Goal: Information Seeking & Learning: Learn about a topic

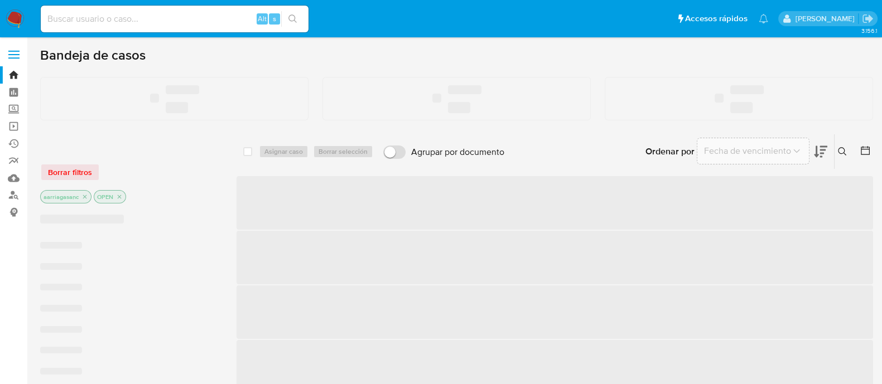
click at [9, 110] on label "Screening" at bounding box center [66, 109] width 133 height 17
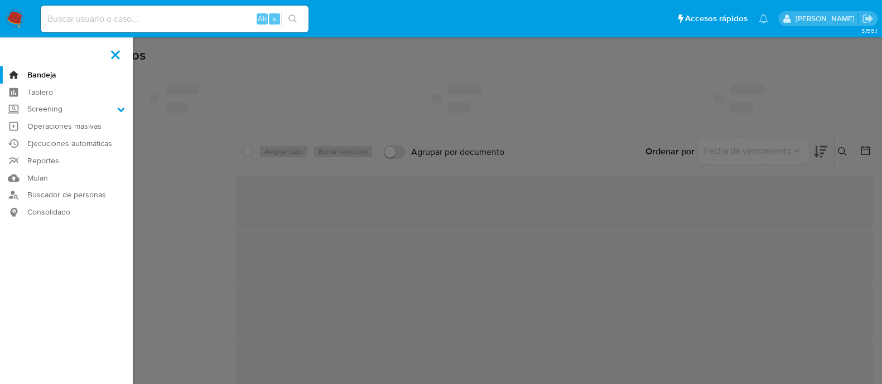
click at [0, 0] on input "Screening" at bounding box center [0, 0] width 0 height 0
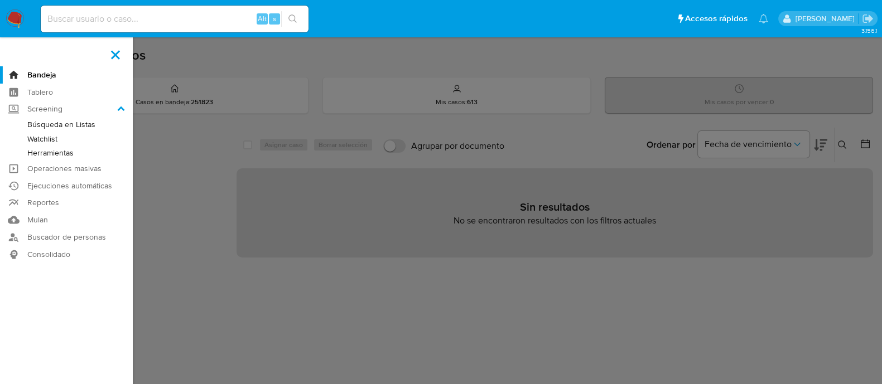
click at [53, 138] on link "Watchlist" at bounding box center [66, 139] width 133 height 14
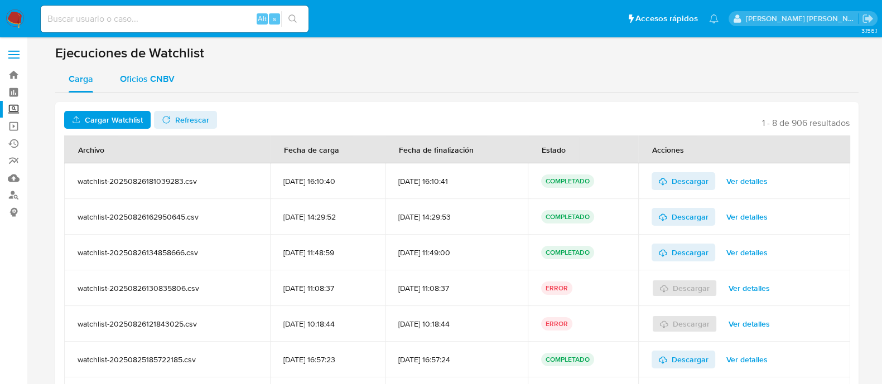
click at [155, 79] on span "Oficios CNBV" at bounding box center [147, 78] width 55 height 13
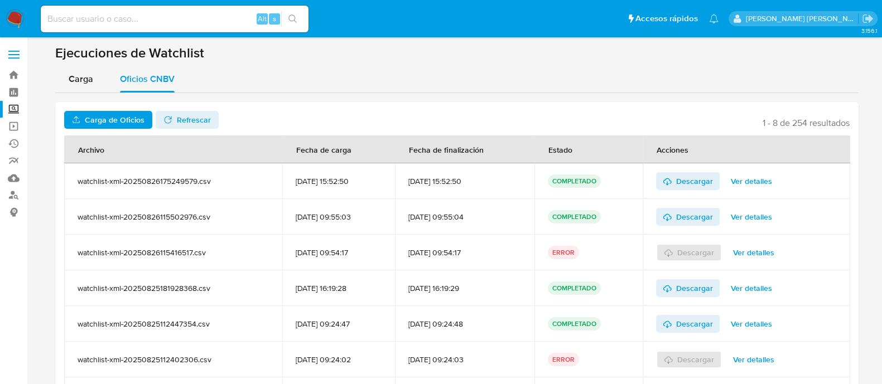
click at [132, 127] on span "Carga de Oficios" at bounding box center [115, 120] width 60 height 18
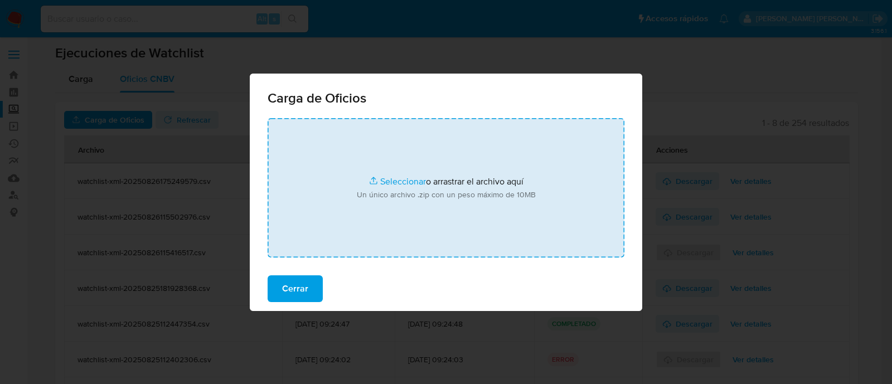
click at [408, 183] on input "file" at bounding box center [446, 187] width 357 height 139
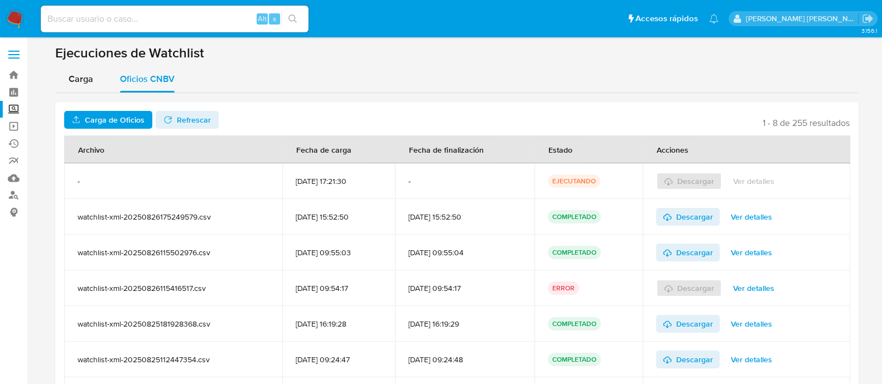
click at [171, 119] on span "Refrescar" at bounding box center [186, 120] width 47 height 16
click at [759, 177] on span "Ver detalles" at bounding box center [753, 181] width 41 height 16
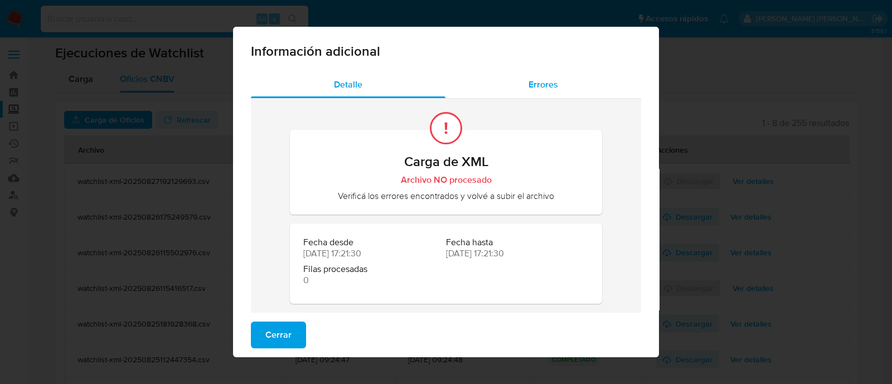
click at [535, 93] on div "Errores" at bounding box center [544, 84] width 196 height 27
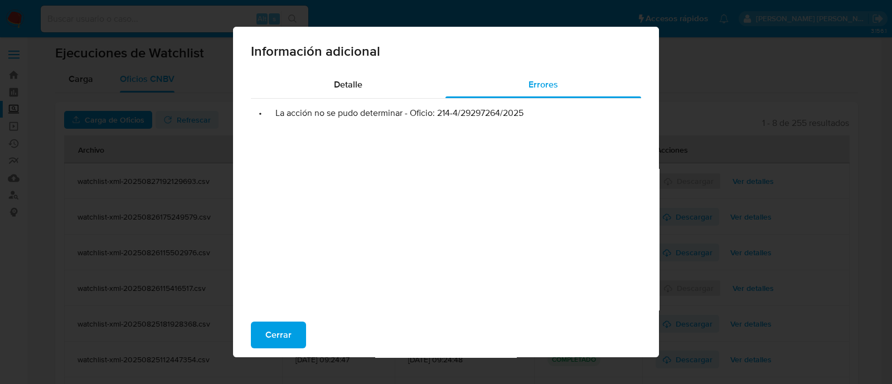
drag, startPoint x: 434, startPoint y: 114, endPoint x: 531, endPoint y: 107, distance: 97.3
click at [531, 108] on li "• La acción no se pudo determinar - Oficio: 214-4/29297264/2025" at bounding box center [446, 113] width 372 height 11
click at [645, 147] on div "Detalle Errores • La acción no se pudo determinar - Oficio: 214-4/29297264/2025" at bounding box center [446, 200] width 426 height 259
click at [281, 343] on span "Cerrar" at bounding box center [278, 335] width 26 height 25
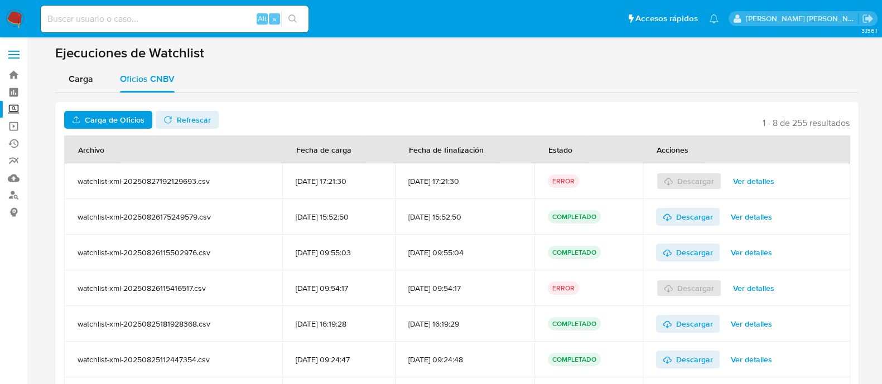
click at [119, 120] on span "Carga de Oficios" at bounding box center [115, 120] width 60 height 18
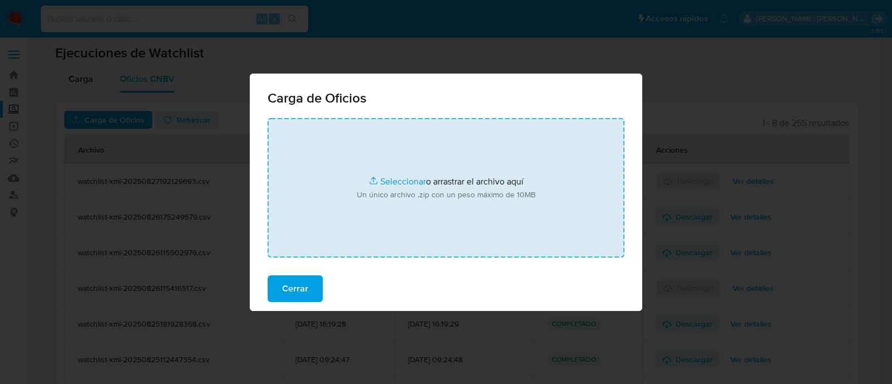
click at [410, 181] on input "file" at bounding box center [446, 187] width 357 height 139
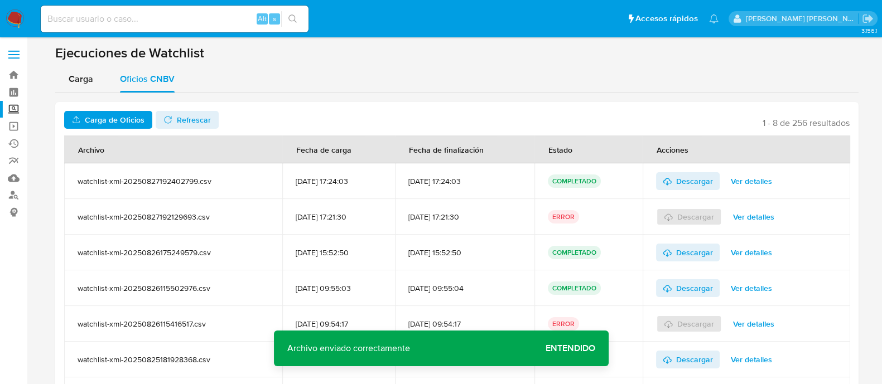
click at [580, 349] on span "Entendido" at bounding box center [570, 349] width 50 height 0
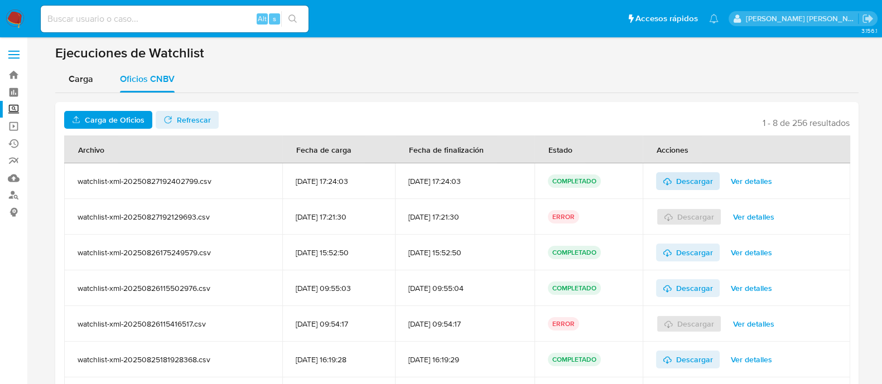
click at [704, 178] on span "Descargar" at bounding box center [694, 181] width 37 height 18
click at [766, 221] on span "Ver detalles" at bounding box center [753, 217] width 41 height 16
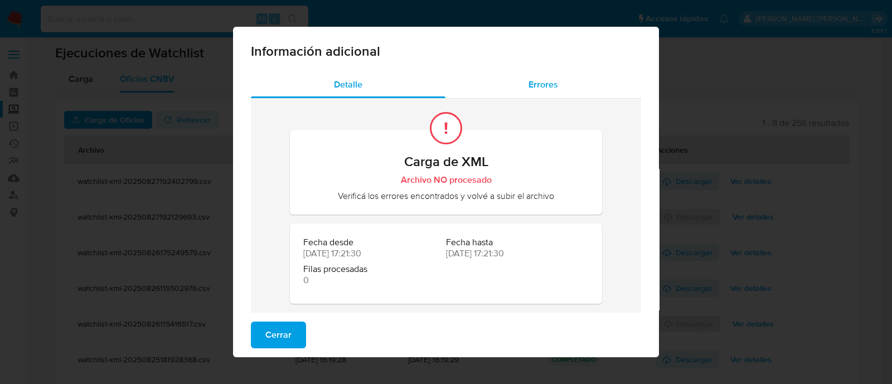
click at [544, 83] on span "Errores" at bounding box center [544, 84] width 30 height 13
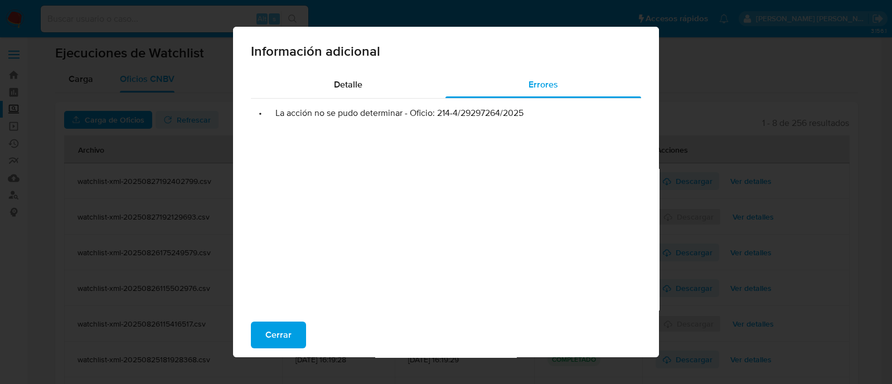
drag, startPoint x: 432, startPoint y: 114, endPoint x: 529, endPoint y: 113, distance: 97.0
click at [529, 113] on li "• La acción no se pudo determinar - Oficio: 214-4/29297264/2025" at bounding box center [446, 113] width 372 height 11
click at [275, 338] on span "Cerrar" at bounding box center [278, 335] width 26 height 25
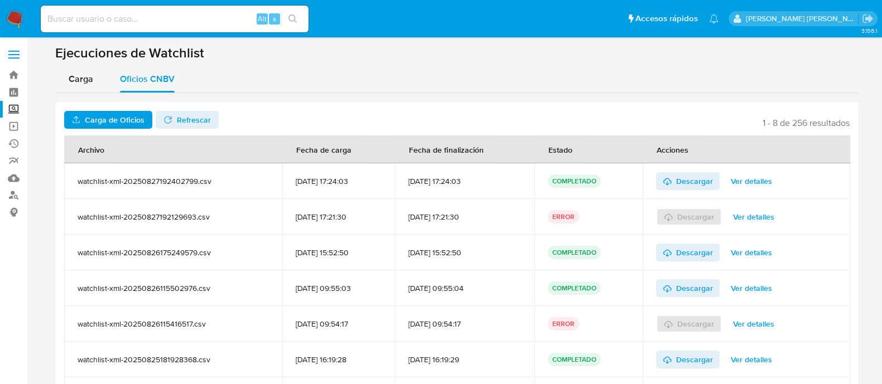
click at [16, 108] on label "Screening" at bounding box center [66, 109] width 133 height 17
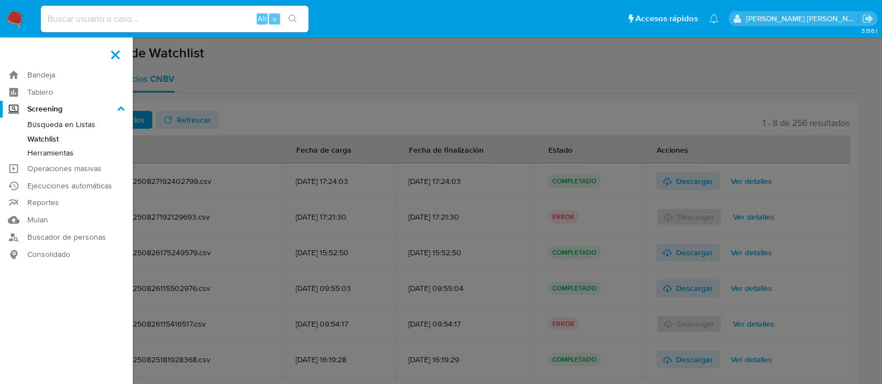
click at [0, 0] on input "Screening" at bounding box center [0, 0] width 0 height 0
click at [67, 122] on link "Búsqueda en Listas" at bounding box center [66, 125] width 133 height 14
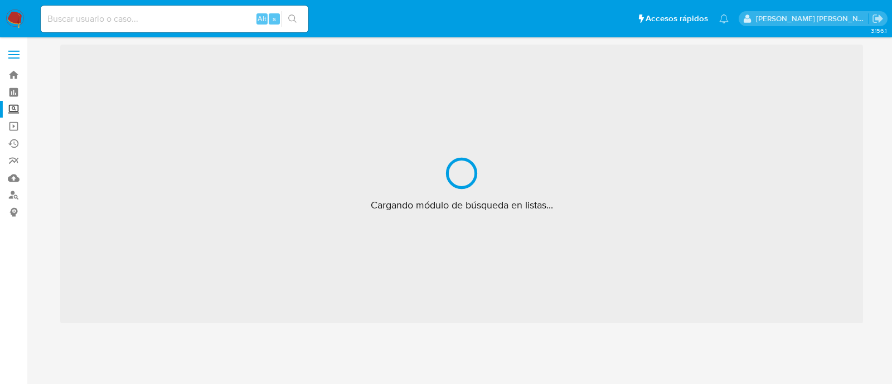
click at [14, 107] on label "Screening" at bounding box center [66, 109] width 133 height 17
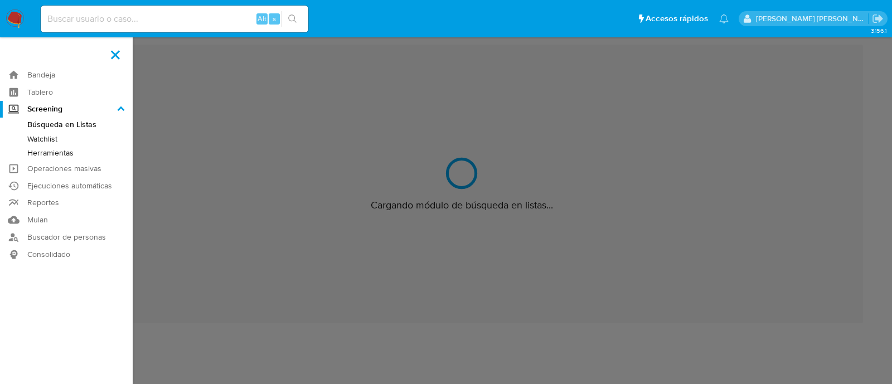
click at [0, 0] on input "Screening" at bounding box center [0, 0] width 0 height 0
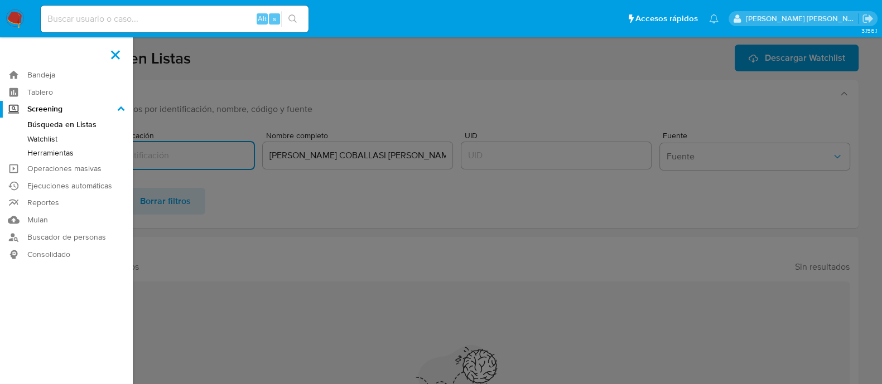
click at [57, 152] on link "Herramientas" at bounding box center [66, 153] width 133 height 14
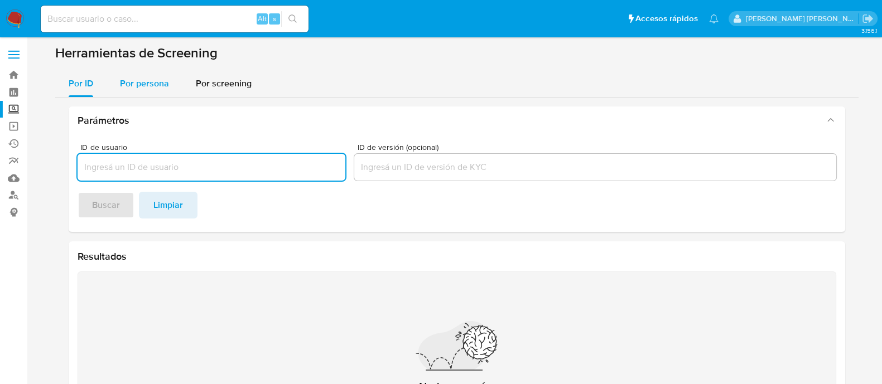
click at [139, 92] on div "Por persona" at bounding box center [144, 83] width 49 height 27
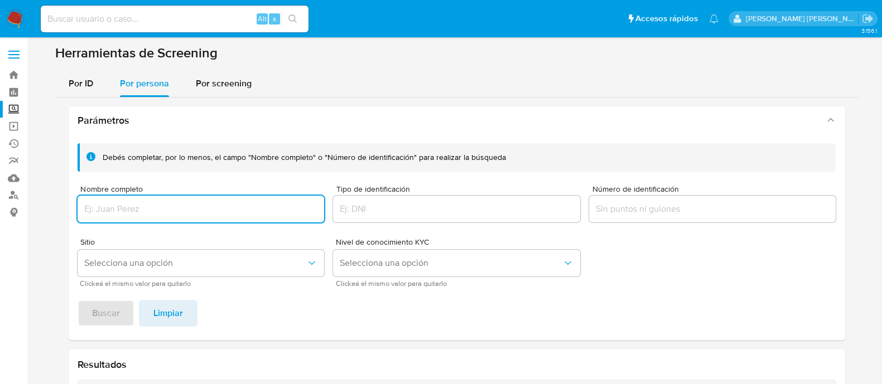
click at [268, 207] on input "Nombre completo" at bounding box center [201, 209] width 247 height 14
paste input "[PERSON_NAME]"
type input "[PERSON_NAME]"
click at [234, 254] on button "Selecciona una opción" at bounding box center [201, 263] width 247 height 27
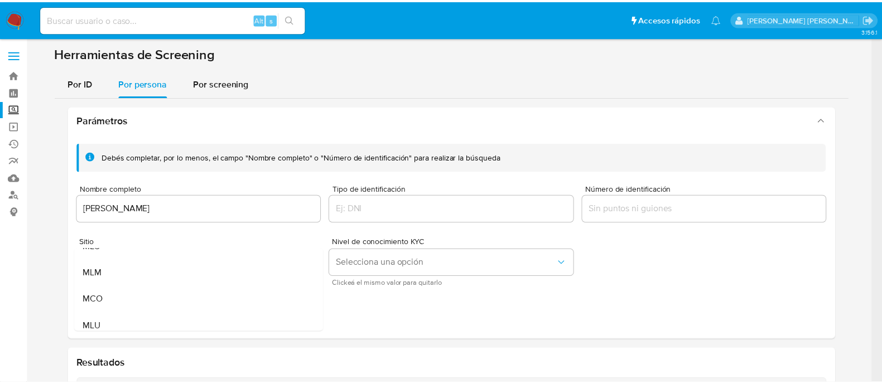
scroll to position [77, 0]
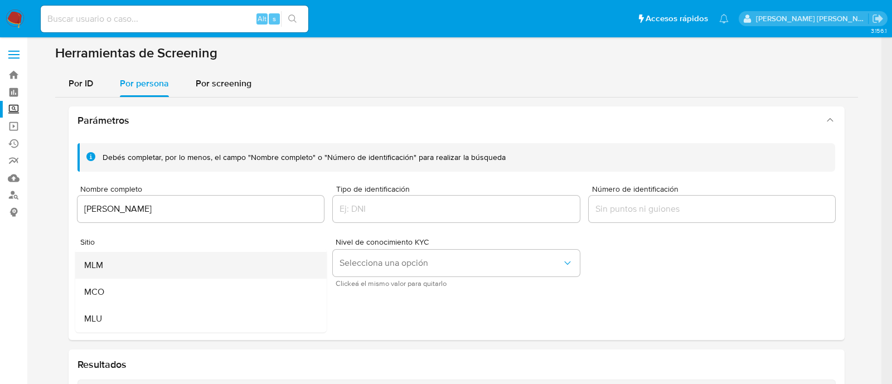
click at [224, 263] on div "MLM" at bounding box center [197, 265] width 227 height 27
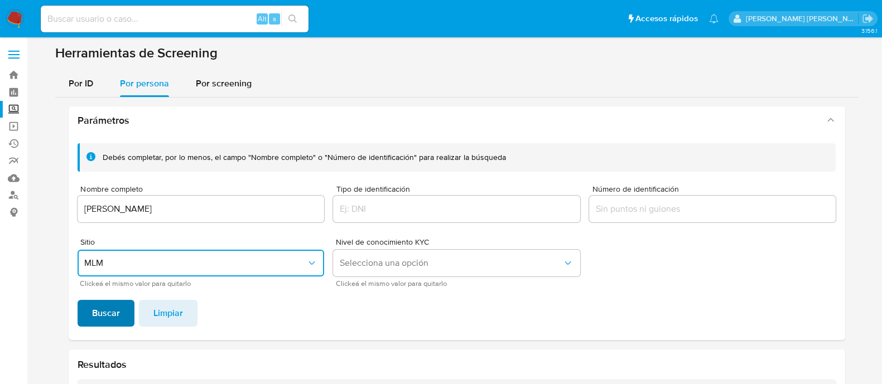
click at [109, 312] on span "Buscar" at bounding box center [106, 313] width 28 height 25
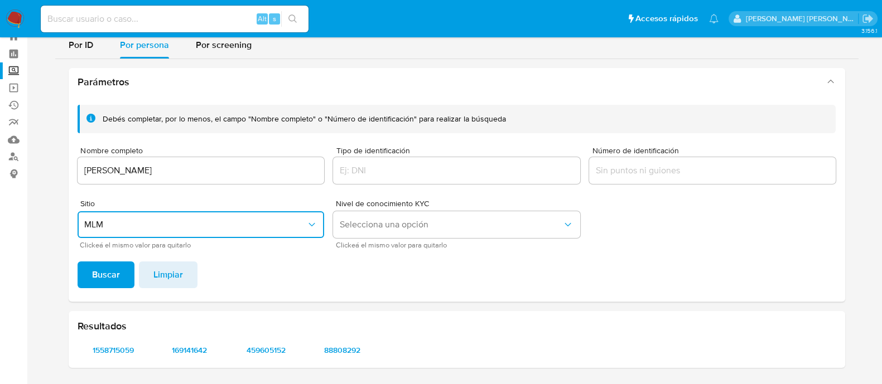
scroll to position [38, 0]
click at [122, 347] on span "1558715059" at bounding box center [113, 351] width 56 height 16
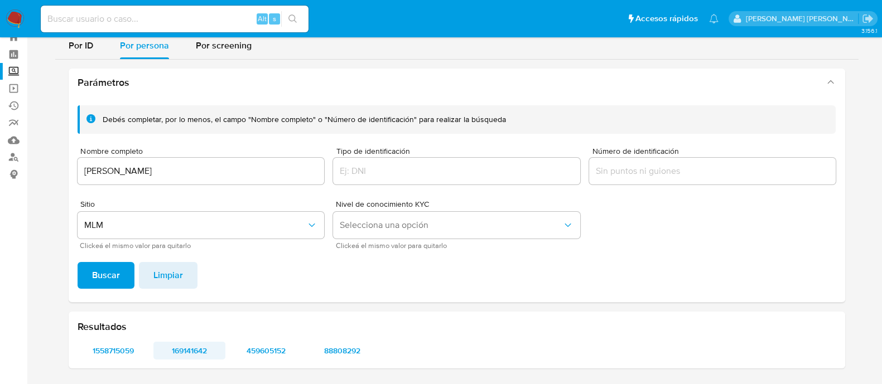
click at [170, 354] on span "169141642" at bounding box center [189, 351] width 56 height 16
click at [262, 347] on span "459605152" at bounding box center [266, 351] width 56 height 16
click at [18, 71] on label "Screening" at bounding box center [66, 71] width 133 height 17
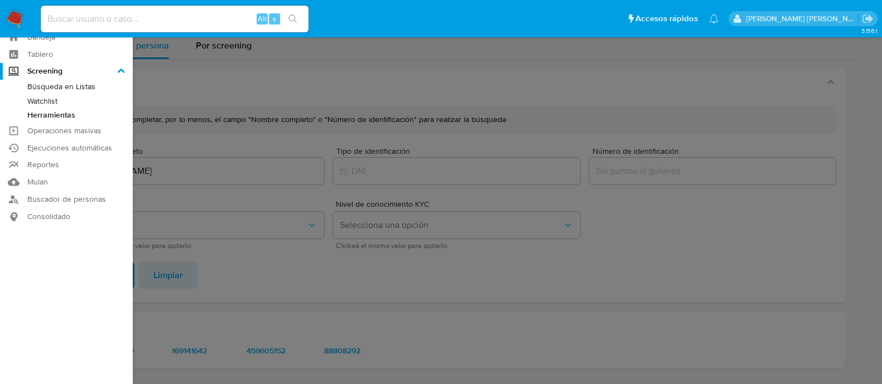
click at [0, 0] on input "Screening" at bounding box center [0, 0] width 0 height 0
click at [81, 88] on link "Búsqueda en Listas" at bounding box center [66, 87] width 133 height 14
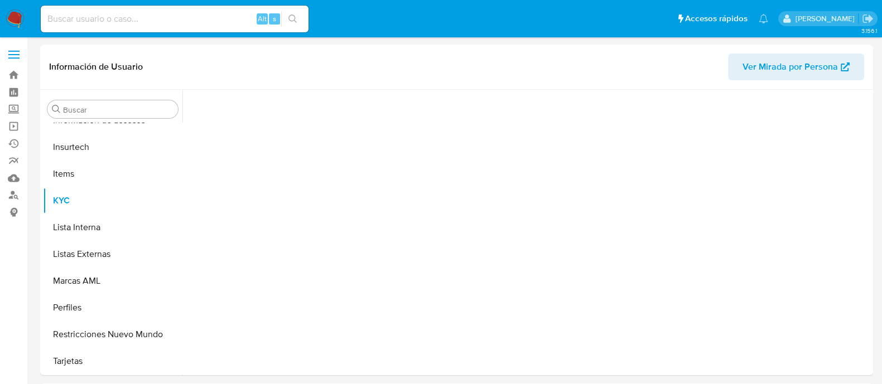
scroll to position [471, 0]
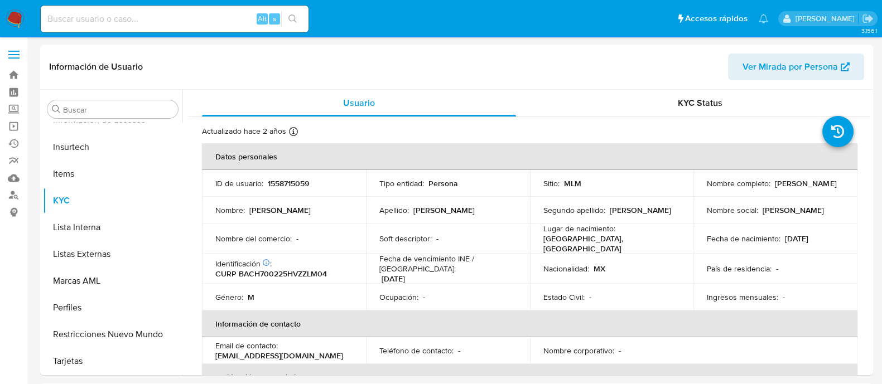
select select "10"
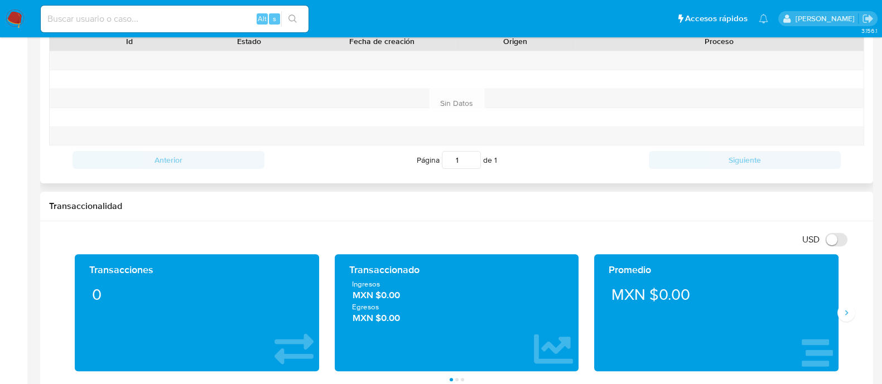
scroll to position [69, 0]
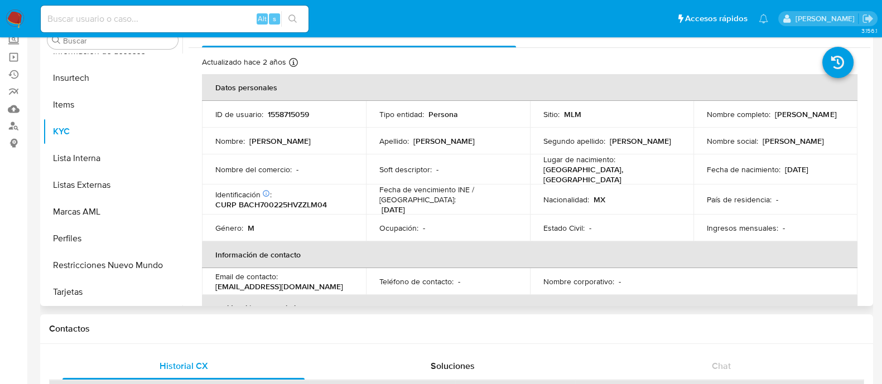
click at [540, 178] on td "Lugar de nacimiento : MEXICO, VERACRUZ" at bounding box center [612, 169] width 164 height 30
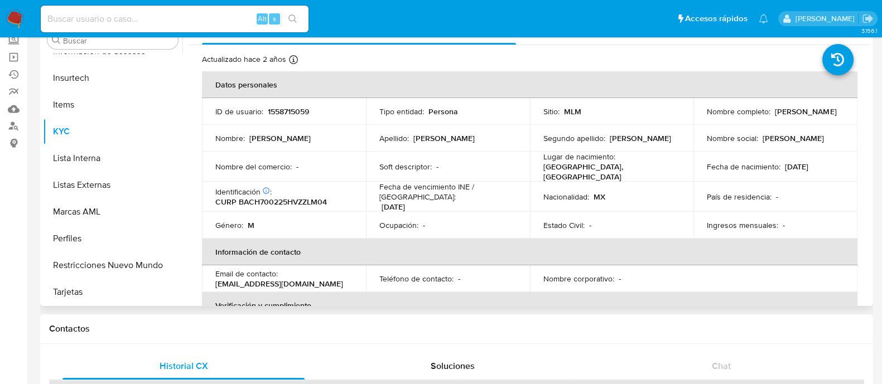
scroll to position [0, 0]
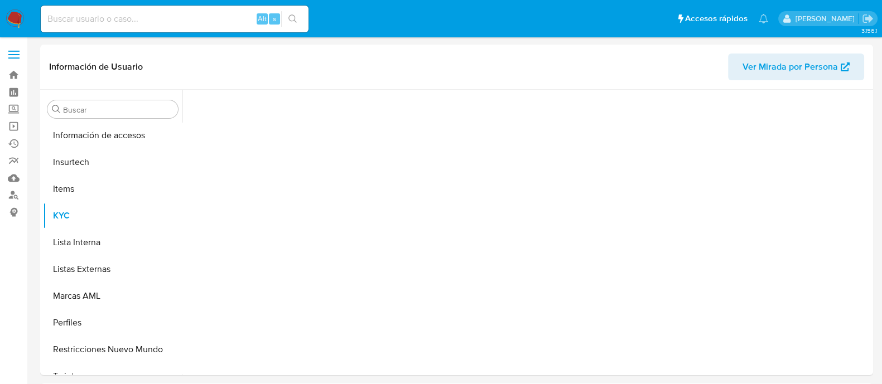
scroll to position [471, 0]
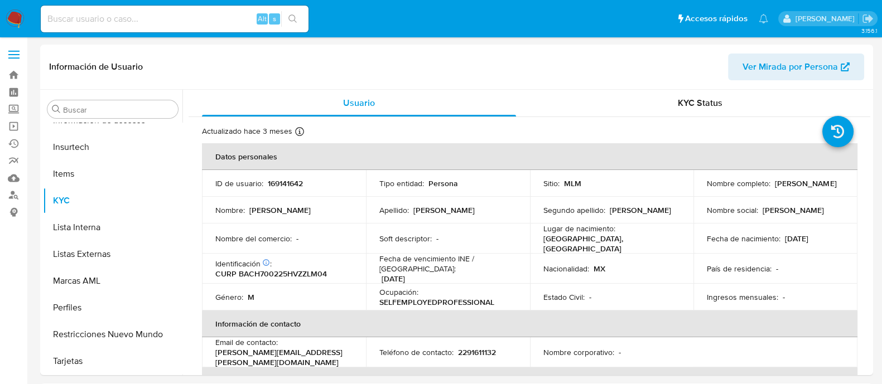
select select "10"
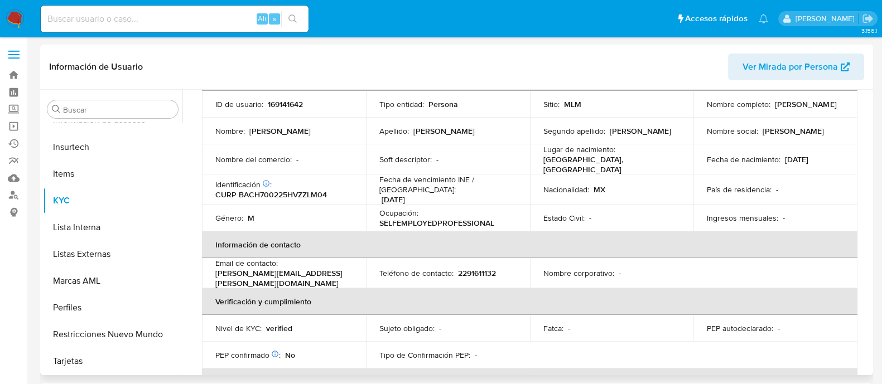
scroll to position [73, 0]
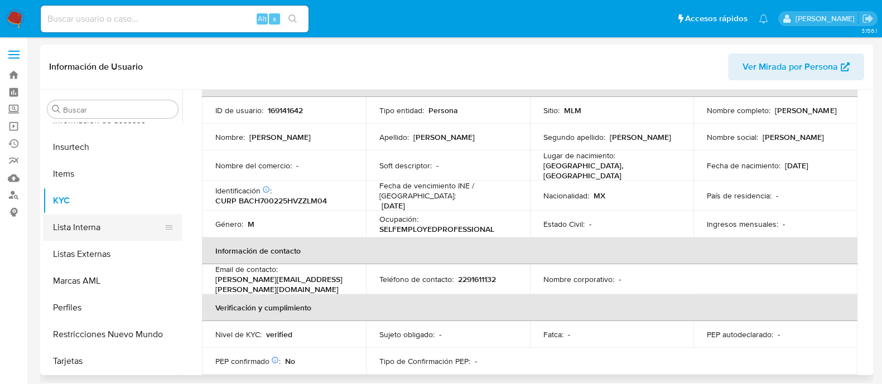
click at [107, 227] on button "Lista Interna" at bounding box center [108, 227] width 130 height 27
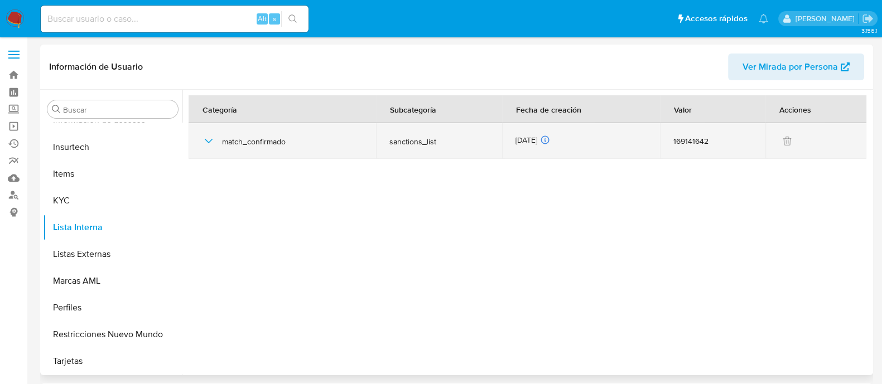
click at [204, 145] on icon "button" at bounding box center [208, 140] width 13 height 13
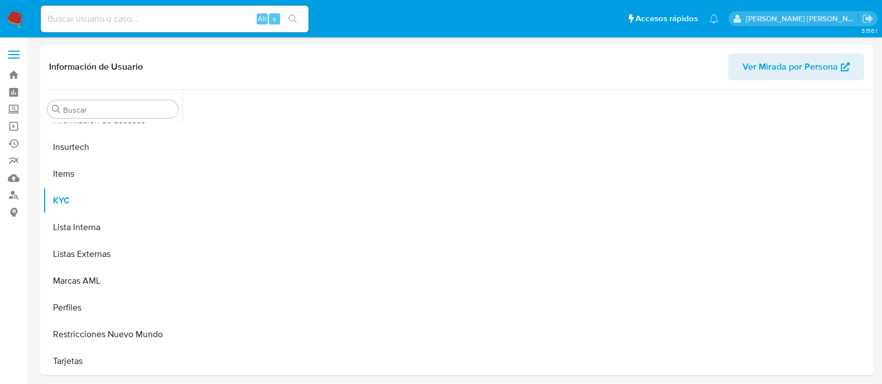
scroll to position [471, 0]
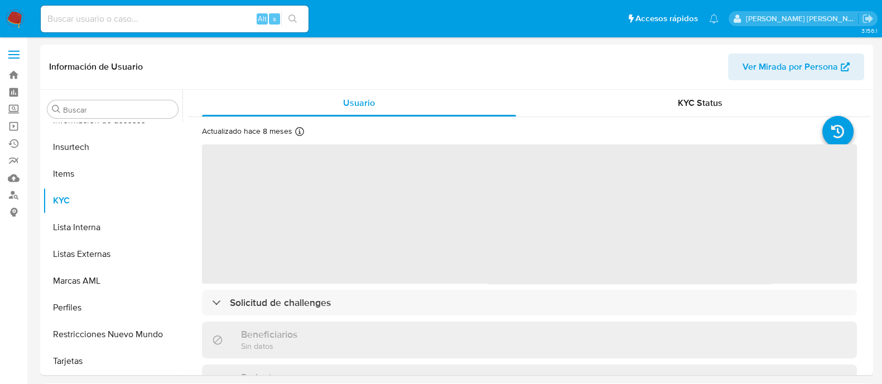
select select "10"
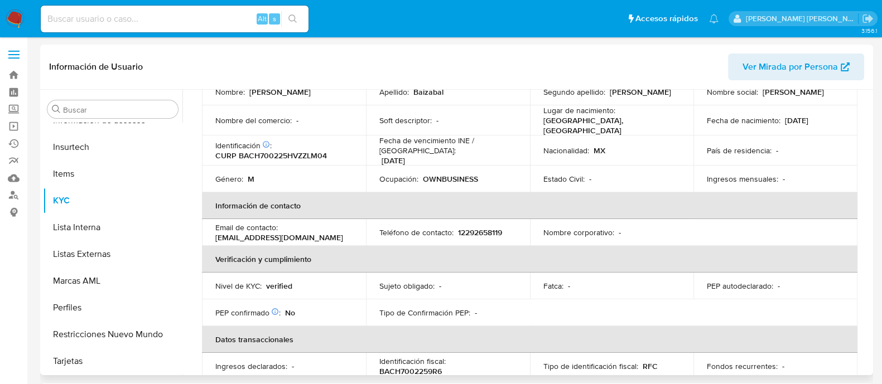
scroll to position [0, 0]
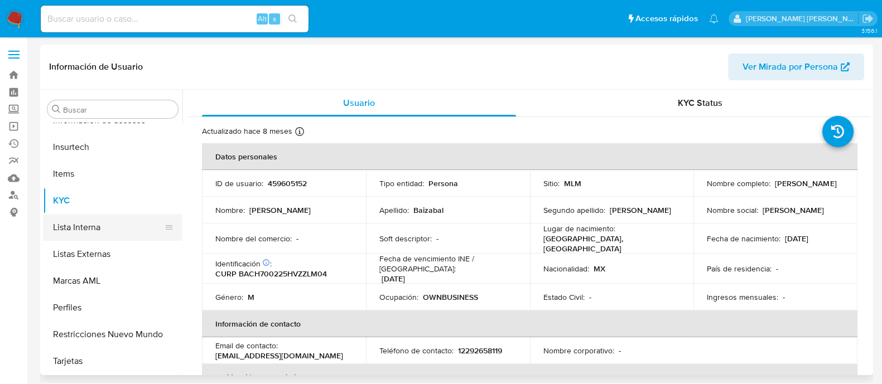
click at [80, 233] on button "Lista Interna" at bounding box center [108, 227] width 130 height 27
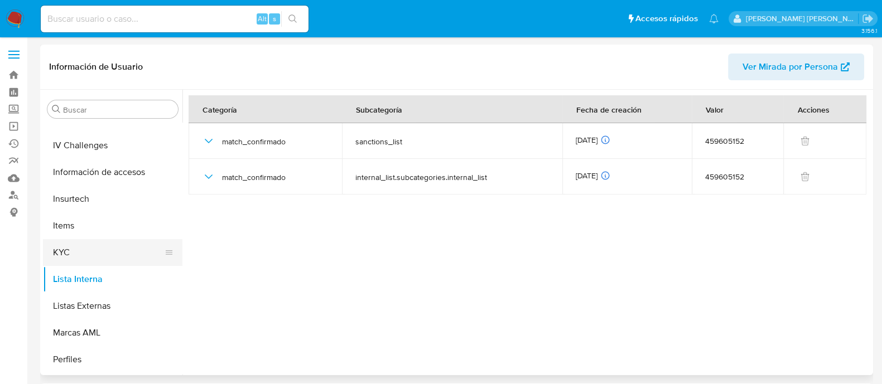
scroll to position [332, 0]
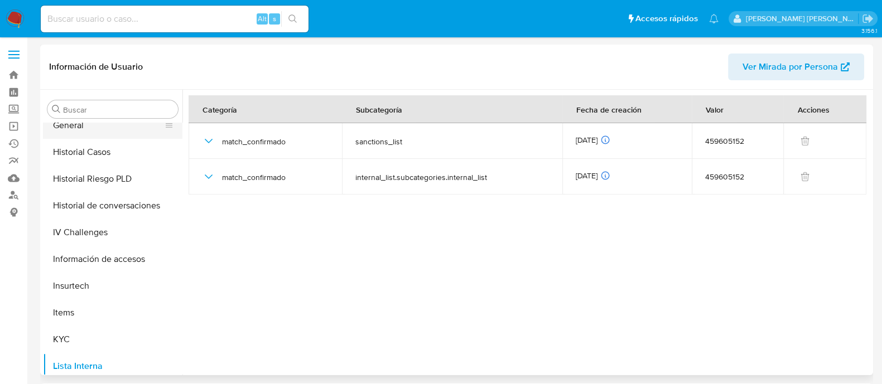
click at [77, 127] on button "General" at bounding box center [108, 125] width 130 height 27
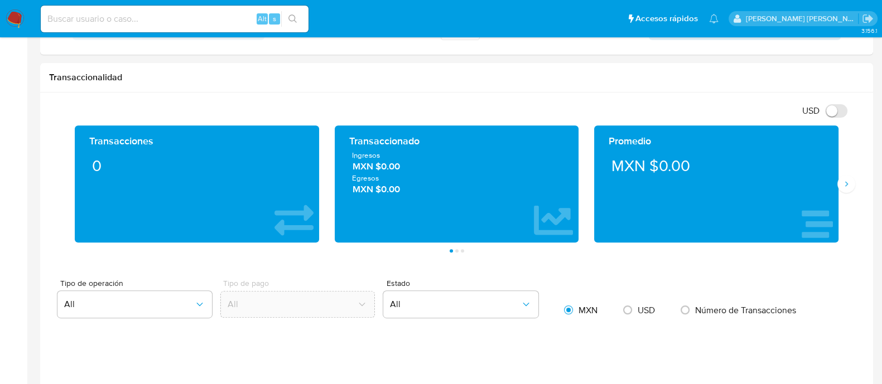
scroll to position [557, 0]
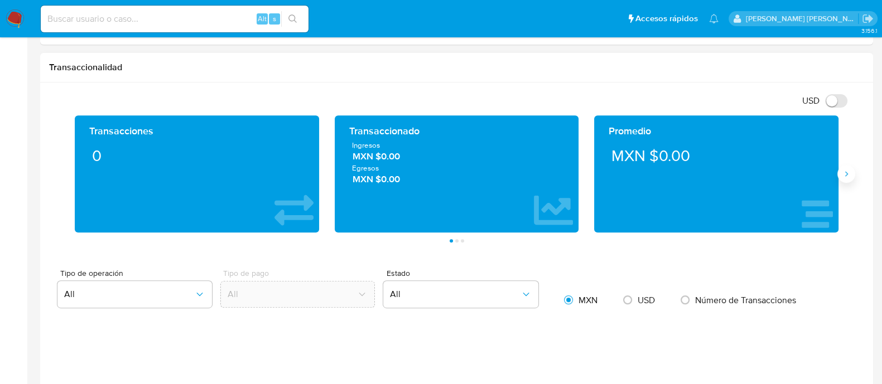
click at [843, 176] on icon "Siguiente" at bounding box center [845, 174] width 9 height 9
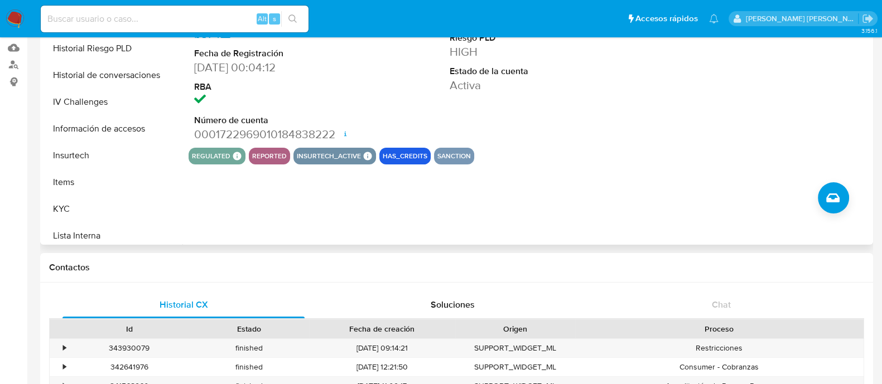
scroll to position [69, 0]
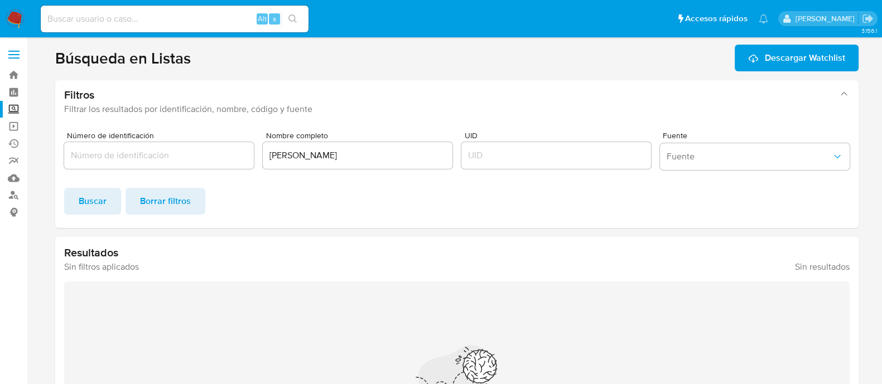
click at [436, 167] on div "[PERSON_NAME]" at bounding box center [358, 155] width 190 height 27
click at [426, 156] on input "[PERSON_NAME]" at bounding box center [358, 155] width 190 height 14
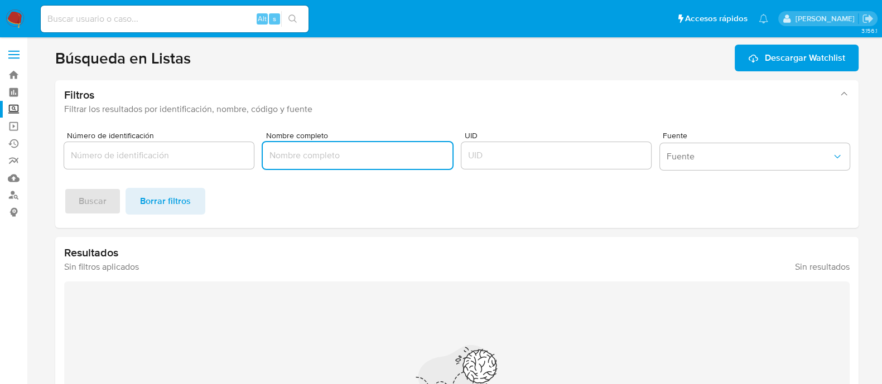
click at [327, 163] on div at bounding box center [358, 155] width 190 height 27
click at [408, 167] on div at bounding box center [358, 155] width 190 height 27
click at [401, 152] on input "Nombre completo" at bounding box center [358, 155] width 190 height 14
paste input "RXT CONSTRUCCIONES, S.A. DE C.V."
click at [79, 202] on span "Buscar" at bounding box center [93, 201] width 28 height 25
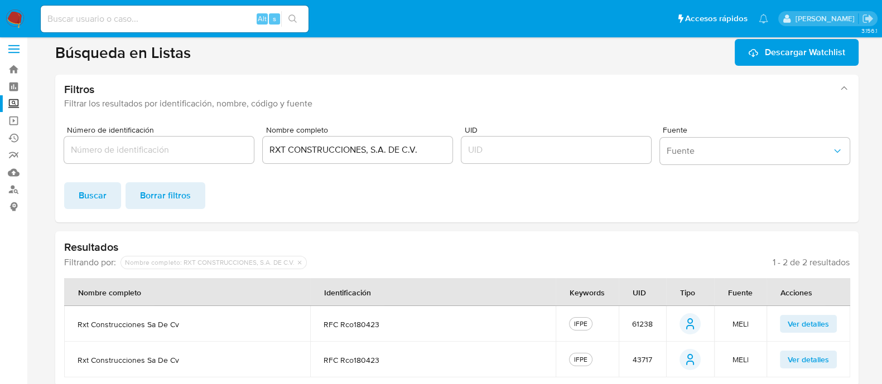
scroll to position [14, 0]
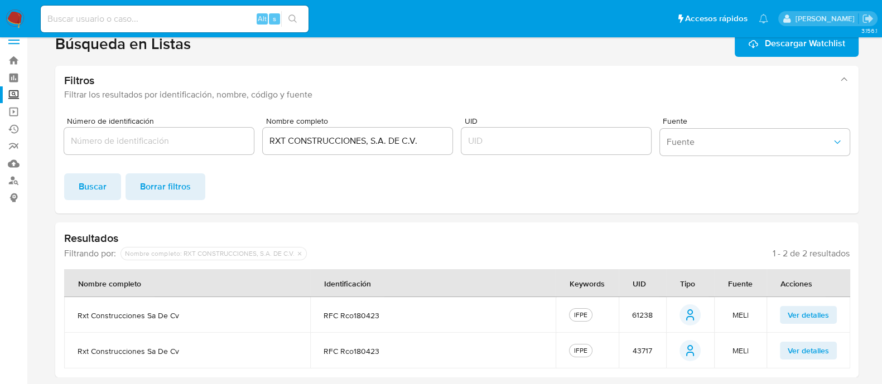
click at [655, 316] on td "61238" at bounding box center [641, 315] width 47 height 36
click at [646, 315] on span "61238" at bounding box center [642, 315] width 21 height 10
click at [643, 353] on span "43717" at bounding box center [642, 351] width 20 height 10
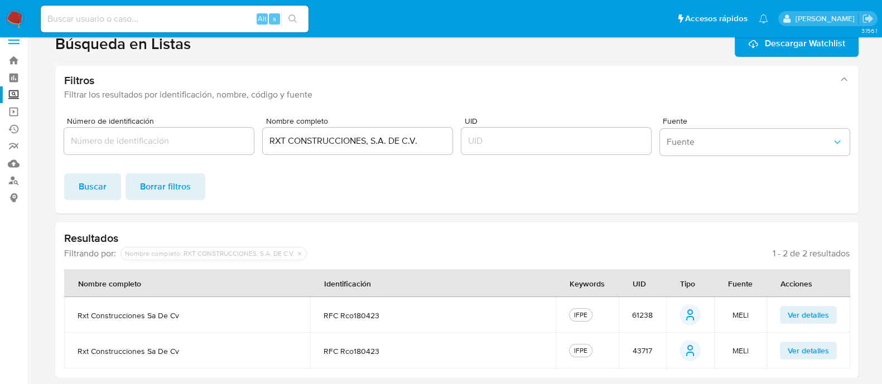
click at [643, 353] on span "43717" at bounding box center [642, 351] width 20 height 10
click at [318, 136] on input "RXT CONSTRUCCIONES, S.A. DE C.V." at bounding box center [358, 141] width 190 height 14
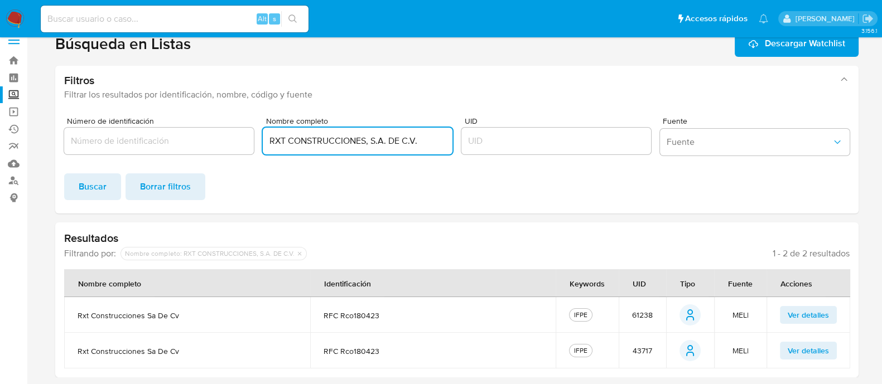
click at [318, 136] on input "RXT CONSTRUCCIONES, S.A. DE C.V." at bounding box center [358, 141] width 190 height 14
paste input "[PERSON_NAME]"
click at [100, 177] on span "Buscar" at bounding box center [93, 187] width 28 height 25
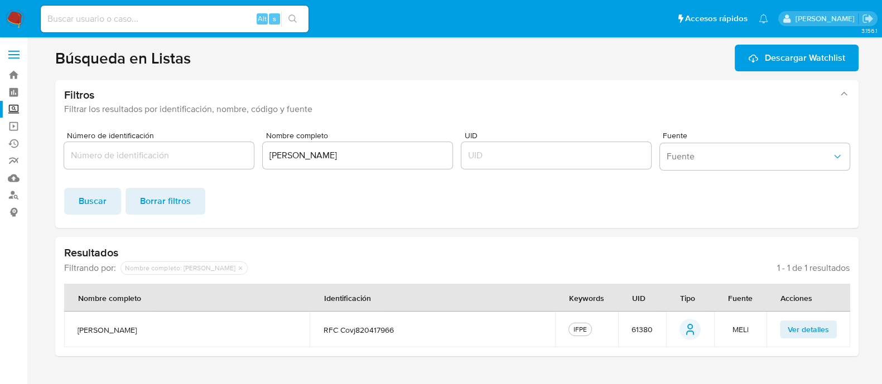
scroll to position [0, 0]
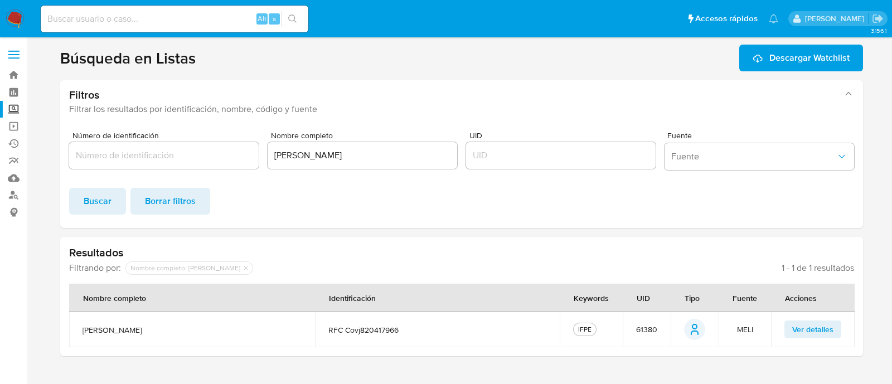
click at [645, 333] on span "61380" at bounding box center [646, 330] width 21 height 10
click at [375, 156] on input "[PERSON_NAME]" at bounding box center [363, 155] width 190 height 14
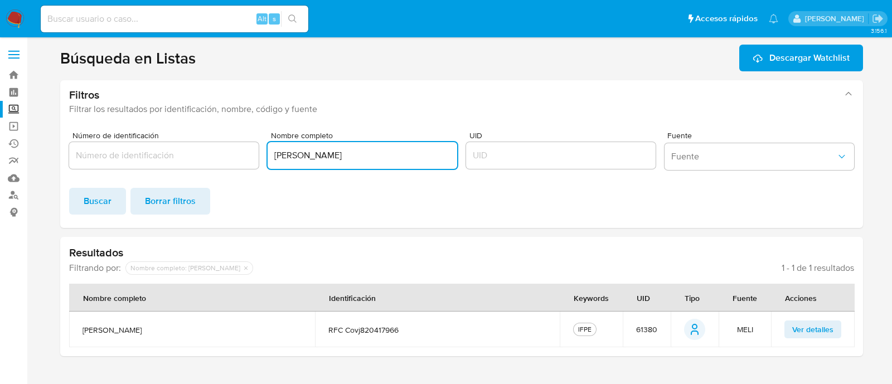
click at [375, 156] on input "[PERSON_NAME]" at bounding box center [363, 155] width 190 height 14
paste input "[PERSON_NAME]"
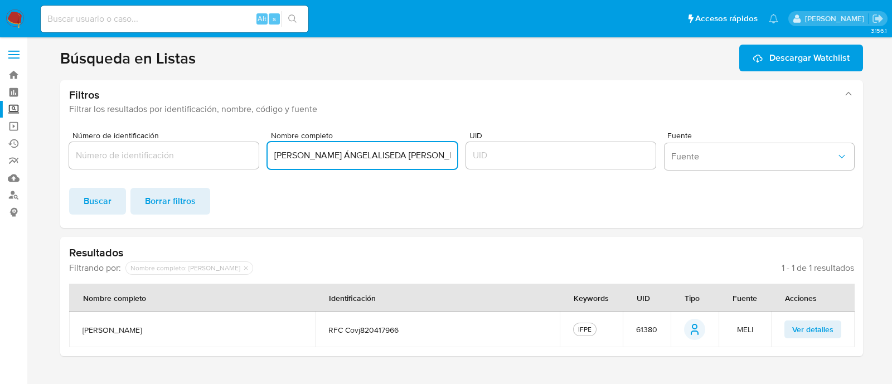
click at [333, 158] on input "[PERSON_NAME] ÁNGELALISEDA [PERSON_NAME]" at bounding box center [363, 155] width 190 height 14
click at [98, 195] on span "Buscar" at bounding box center [98, 201] width 28 height 25
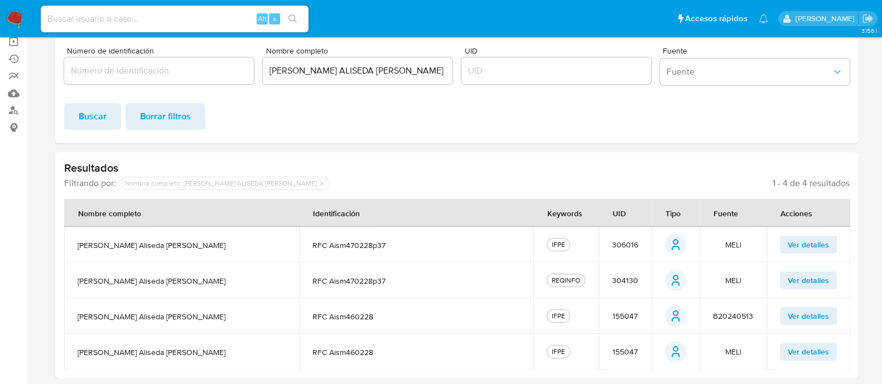
scroll to position [86, 0]
click at [628, 242] on span "306016" at bounding box center [625, 244] width 26 height 10
click at [621, 313] on span "155047" at bounding box center [624, 315] width 25 height 10
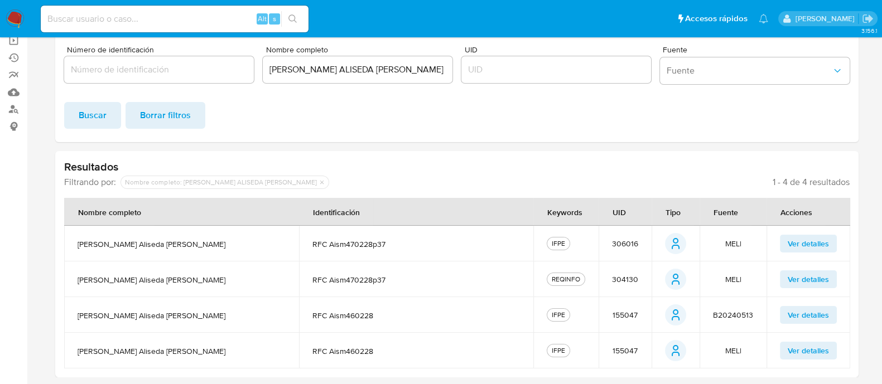
click at [332, 68] on input "[PERSON_NAME] ALISEDA [PERSON_NAME]" at bounding box center [358, 69] width 190 height 14
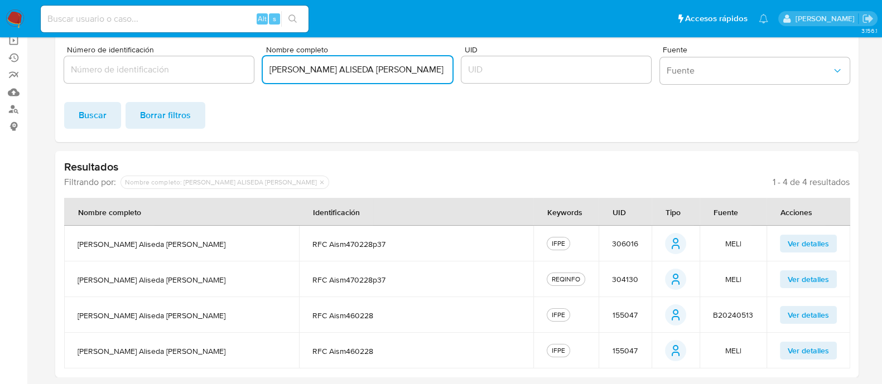
click at [332, 68] on input "[PERSON_NAME] ALISEDA [PERSON_NAME]" at bounding box center [358, 69] width 190 height 14
paste input "ALQUIMIA MEXICANA, S. DE R.L."
type input "ALQUIMIA MEXICANA, S. DE R.L."
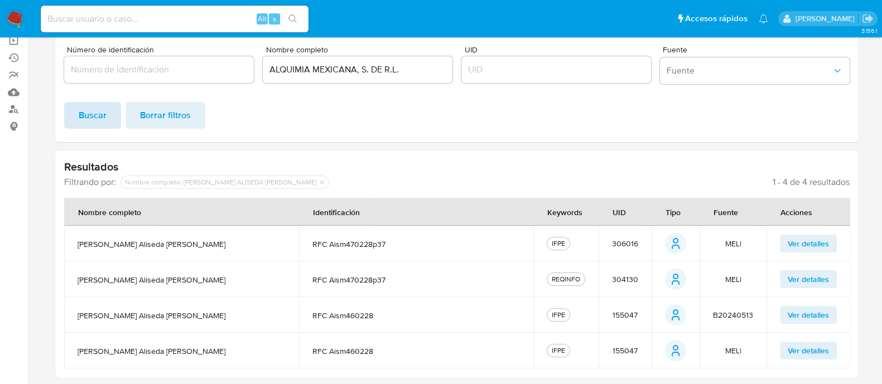
click at [91, 120] on span "Buscar" at bounding box center [93, 115] width 28 height 25
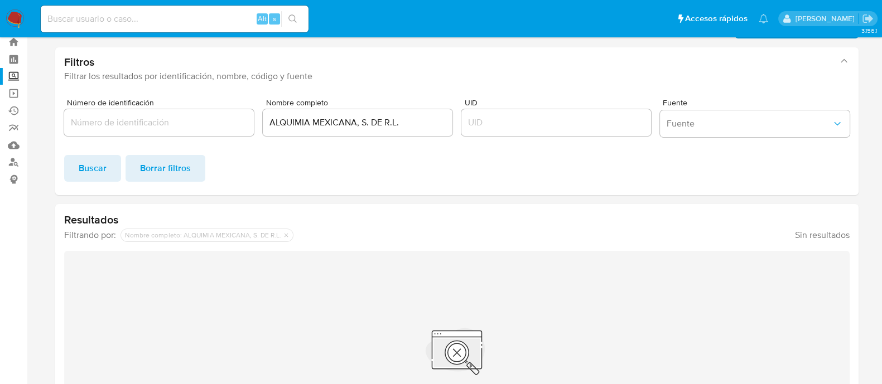
click at [15, 78] on label "Screening" at bounding box center [66, 76] width 133 height 17
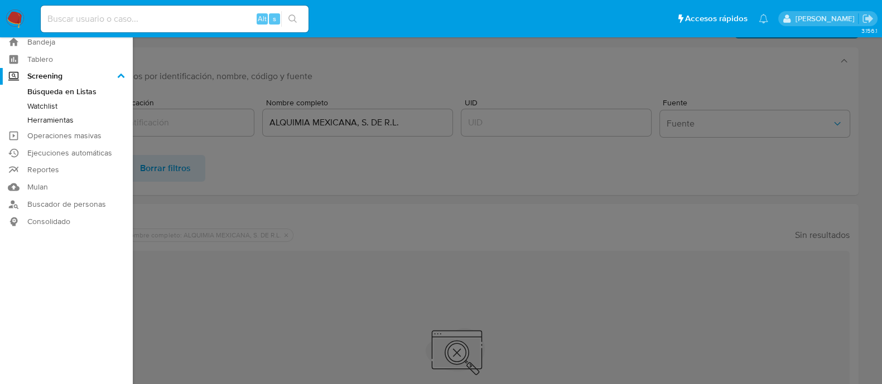
click at [0, 0] on input "Screening" at bounding box center [0, 0] width 0 height 0
